Goal: Transaction & Acquisition: Purchase product/service

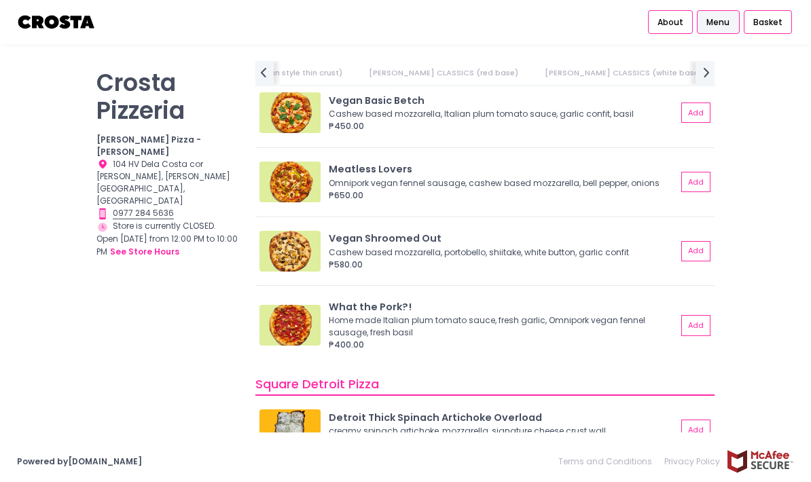
scroll to position [1118, 0]
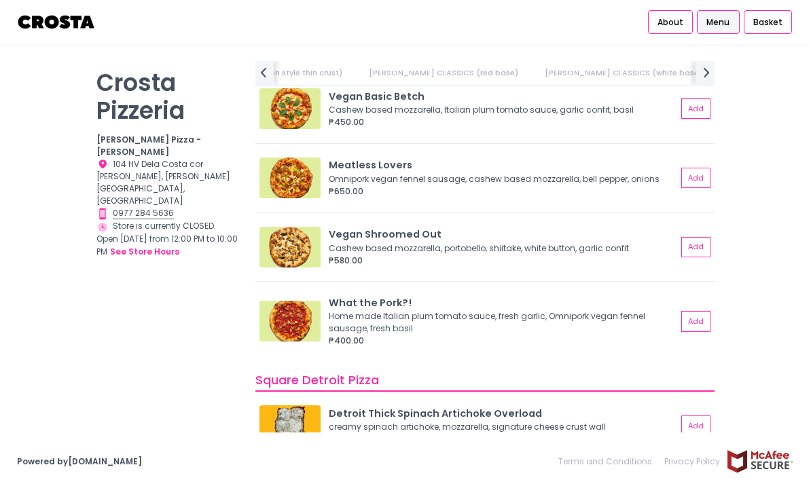
click at [695, 417] on button "Add" at bounding box center [695, 425] width 29 height 20
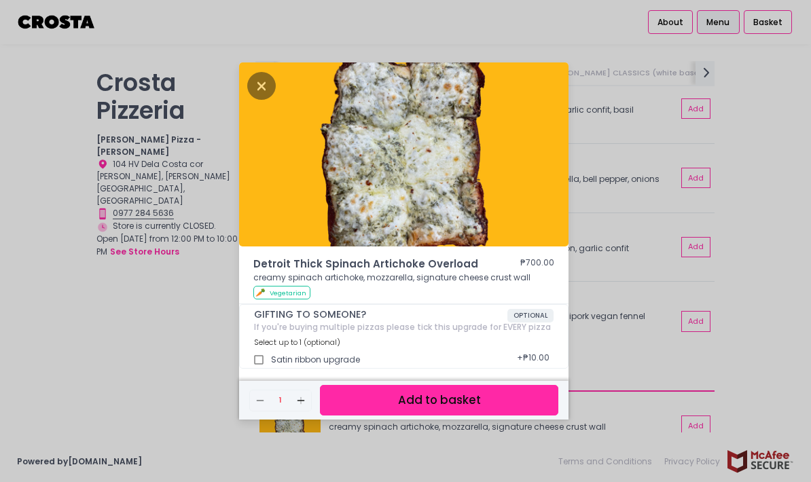
click at [516, 415] on button "Add to basket" at bounding box center [439, 400] width 238 height 31
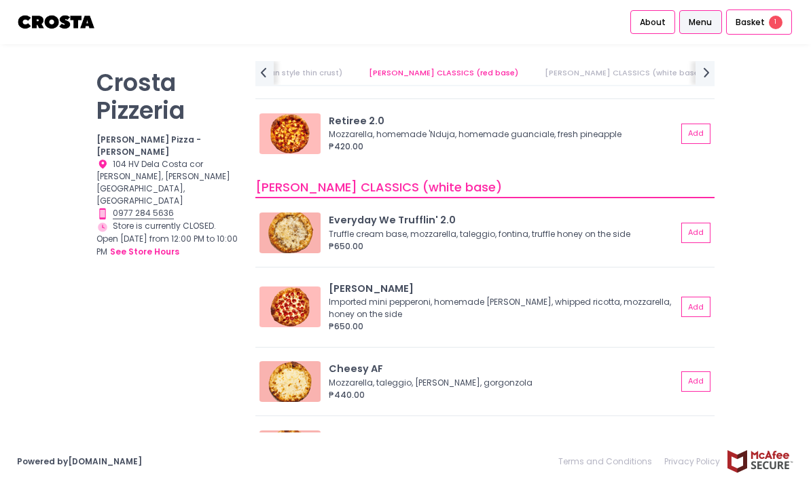
scroll to position [678, 0]
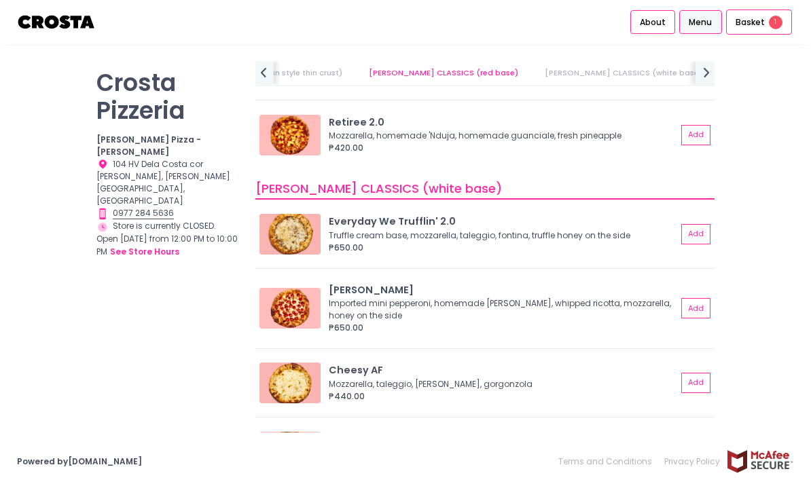
click at [696, 230] on button "Add" at bounding box center [695, 234] width 29 height 20
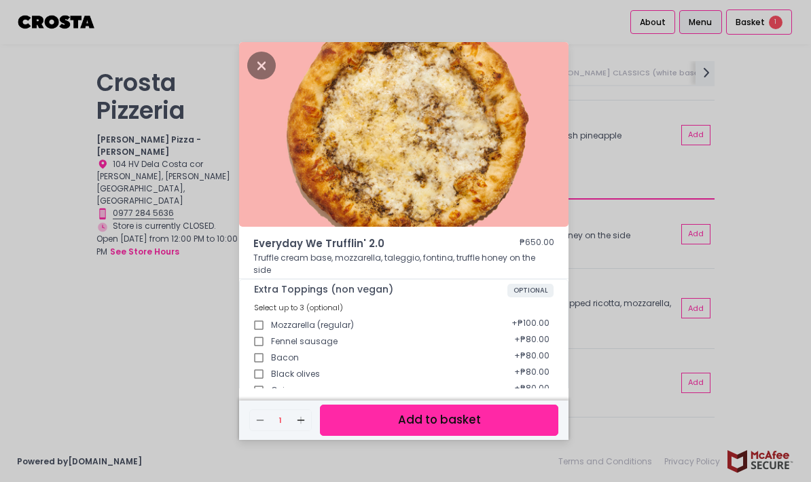
click at [492, 435] on button "Add to basket" at bounding box center [439, 420] width 238 height 31
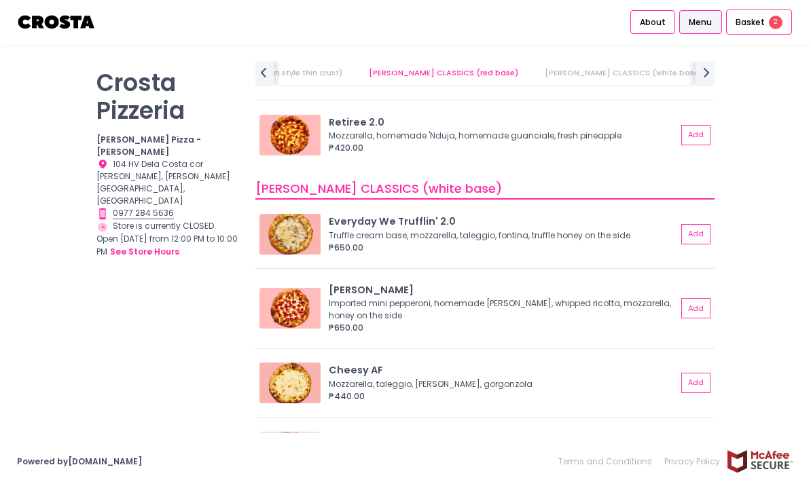
click at [709, 373] on button "Add" at bounding box center [695, 383] width 29 height 20
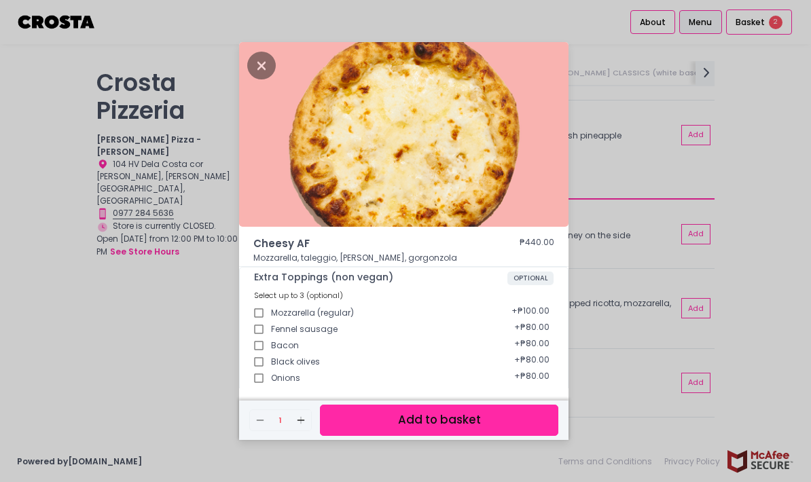
click at [513, 435] on button "Add to basket" at bounding box center [439, 420] width 238 height 31
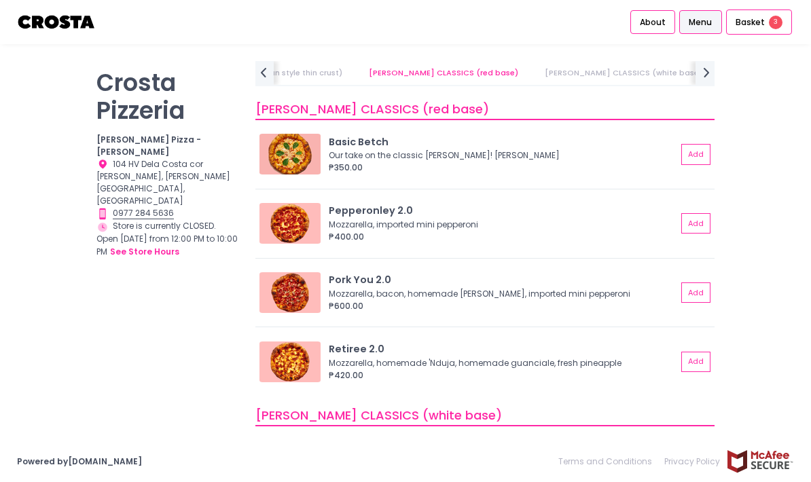
scroll to position [450, 0]
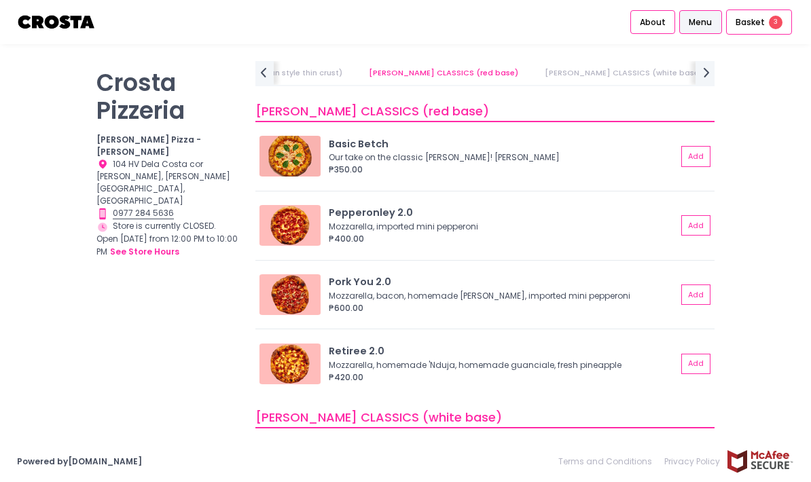
click at [697, 155] on button "Add" at bounding box center [695, 156] width 29 height 20
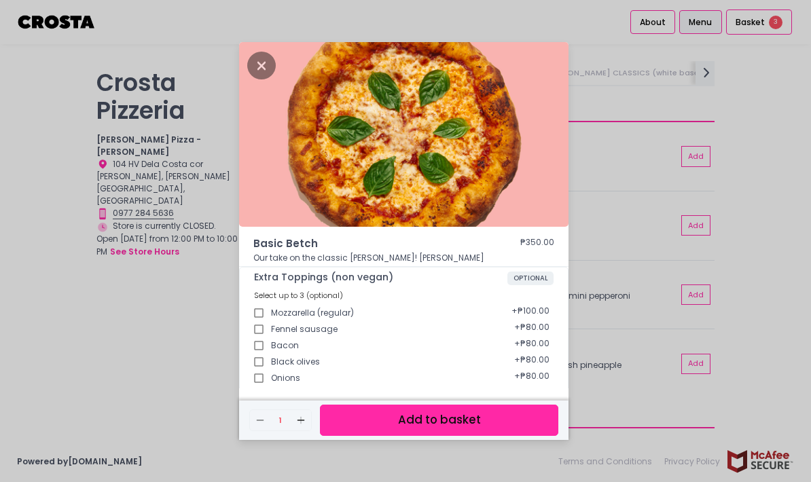
click at [527, 435] on button "Add to basket" at bounding box center [439, 420] width 238 height 31
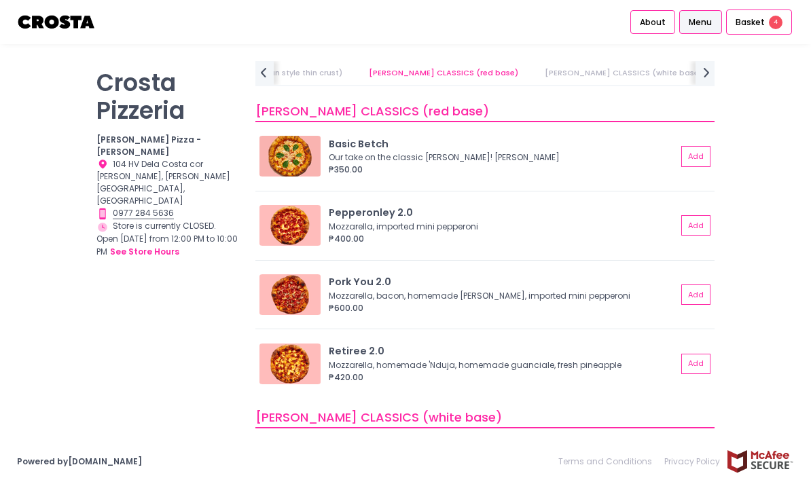
scroll to position [4, 0]
click at [764, 24] on div "Basket 4" at bounding box center [759, 23] width 66 height 26
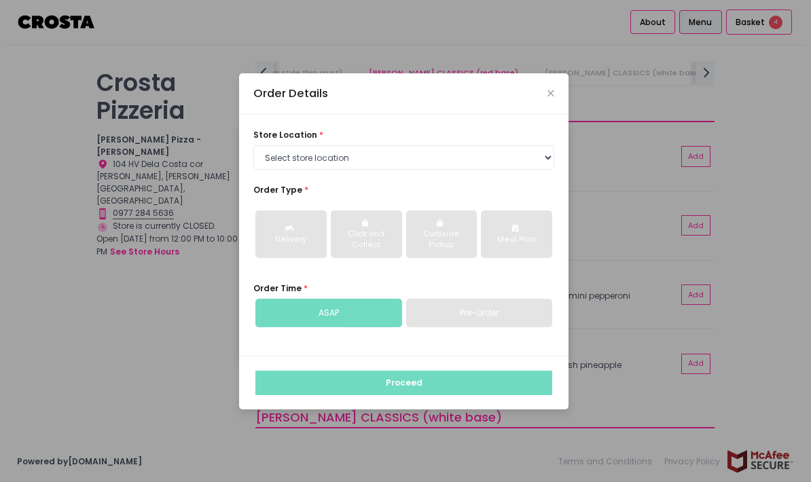
scroll to position [54, 0]
click at [552, 145] on select "Select store location [PERSON_NAME] Pizza - [PERSON_NAME] Pizza - [GEOGRAPHIC_D…" at bounding box center [403, 157] width 301 height 24
select select "5fabb2e53664a8677beaeb89"
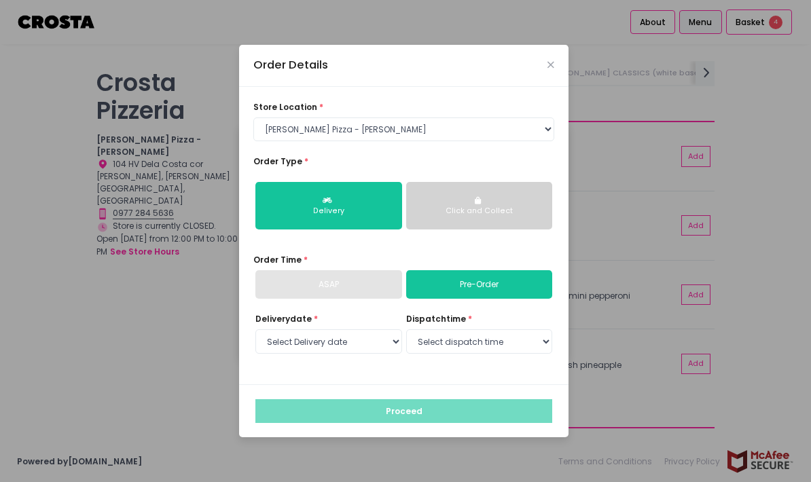
click at [376, 329] on select "Select Delivery date [DATE] [DATE] [DATE] [DATE] [DATE] [DATE]" at bounding box center [328, 341] width 147 height 24
select select "[DATE]"
click at [505, 329] on select "Select dispatch time 12:00 PM - 12:30 PM 12:30 PM - 01:00 PM 01:00 PM - 01:30 P…" at bounding box center [479, 341] width 147 height 24
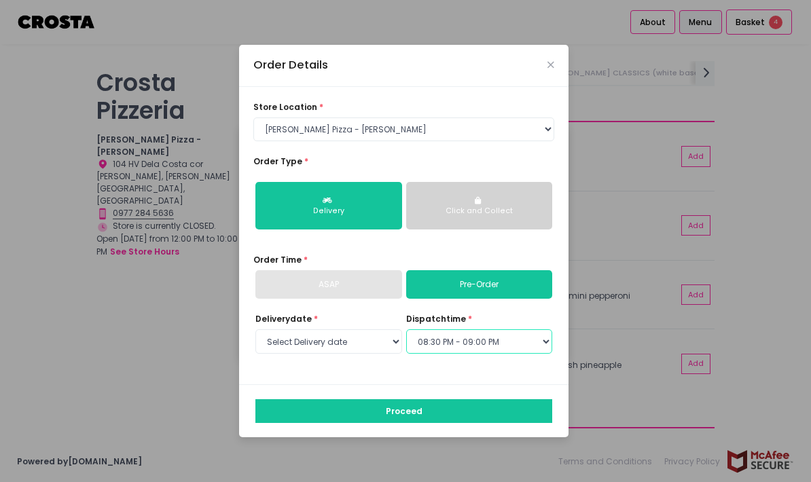
click at [532, 329] on select "Select dispatch time 12:00 PM - 12:30 PM 12:30 PM - 01:00 PM 01:00 PM - 01:30 P…" at bounding box center [479, 341] width 147 height 24
select select "21:00"
click at [454, 399] on button "Proceed" at bounding box center [403, 411] width 297 height 24
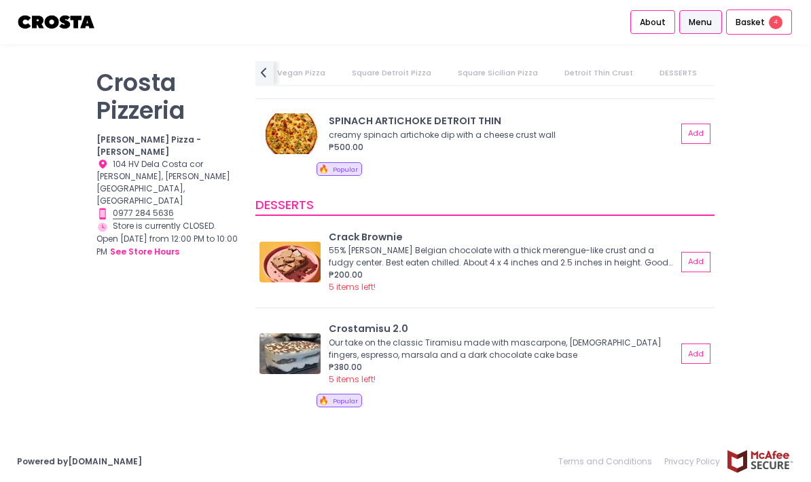
scroll to position [2352, 0]
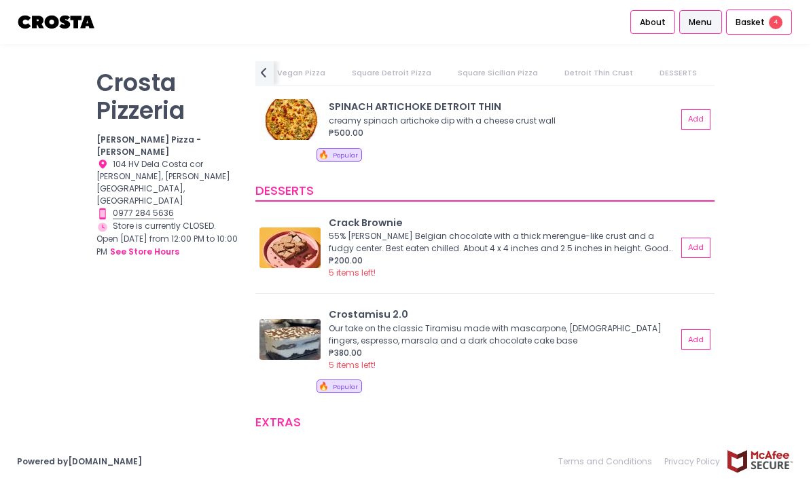
click at [766, 20] on div "Basket 4" at bounding box center [759, 23] width 66 height 26
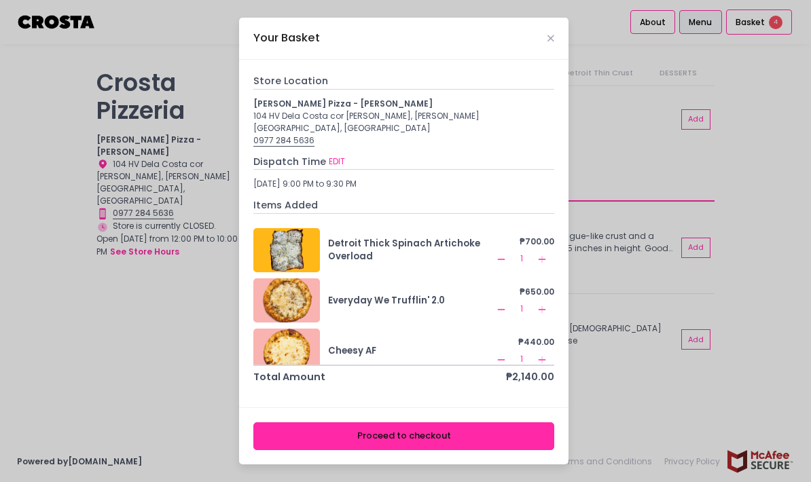
scroll to position [54, 0]
click at [447, 426] on button "Proceed to checkout" at bounding box center [403, 436] width 301 height 28
